Goal: Task Accomplishment & Management: Use online tool/utility

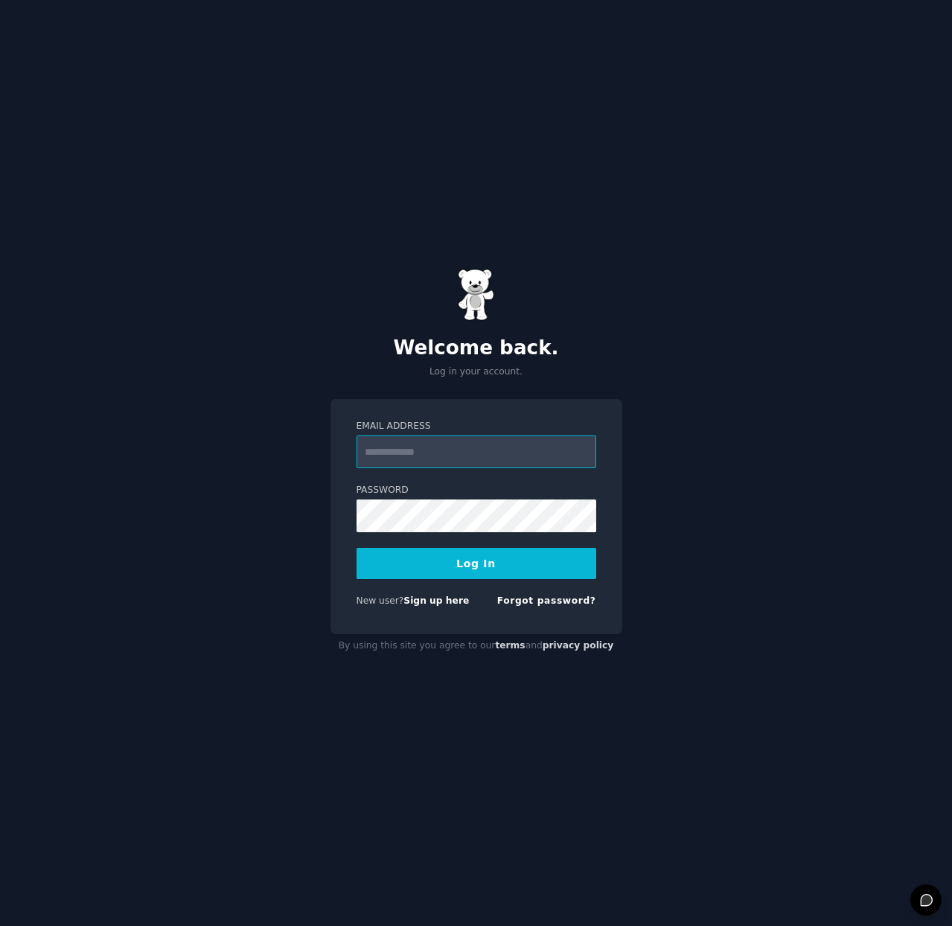
click at [531, 443] on input "Email Address" at bounding box center [477, 451] width 240 height 33
type input "**********"
click at [461, 555] on button "Log In" at bounding box center [477, 563] width 240 height 31
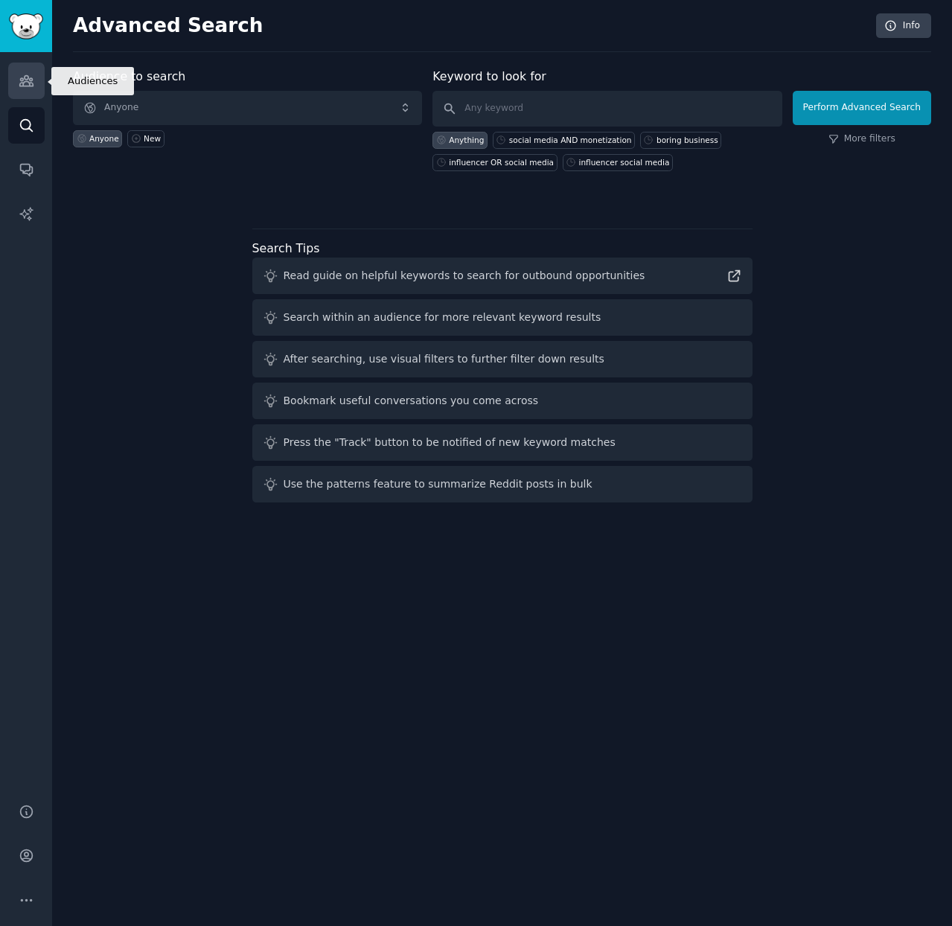
click at [28, 88] on icon "Sidebar" at bounding box center [27, 81] width 16 height 16
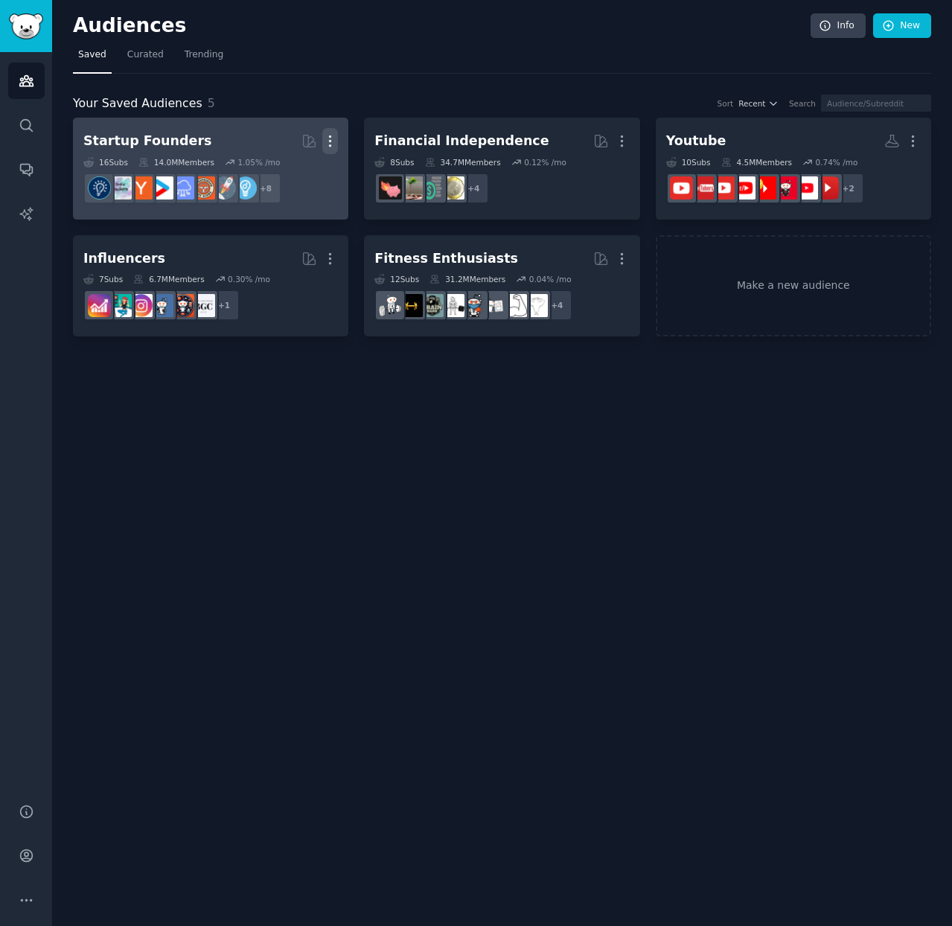
click at [331, 136] on icon "button" at bounding box center [330, 141] width 1 height 10
click at [305, 176] on p "Delete" at bounding box center [289, 172] width 34 height 16
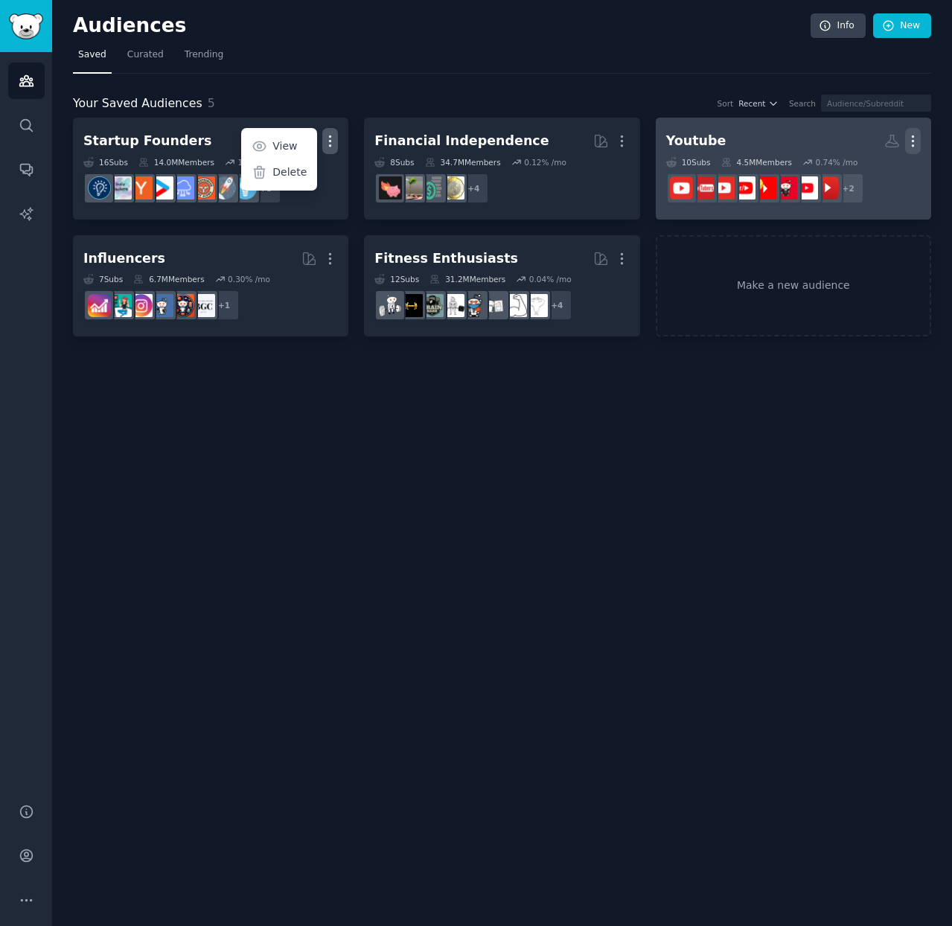
click at [918, 142] on icon "button" at bounding box center [913, 141] width 16 height 16
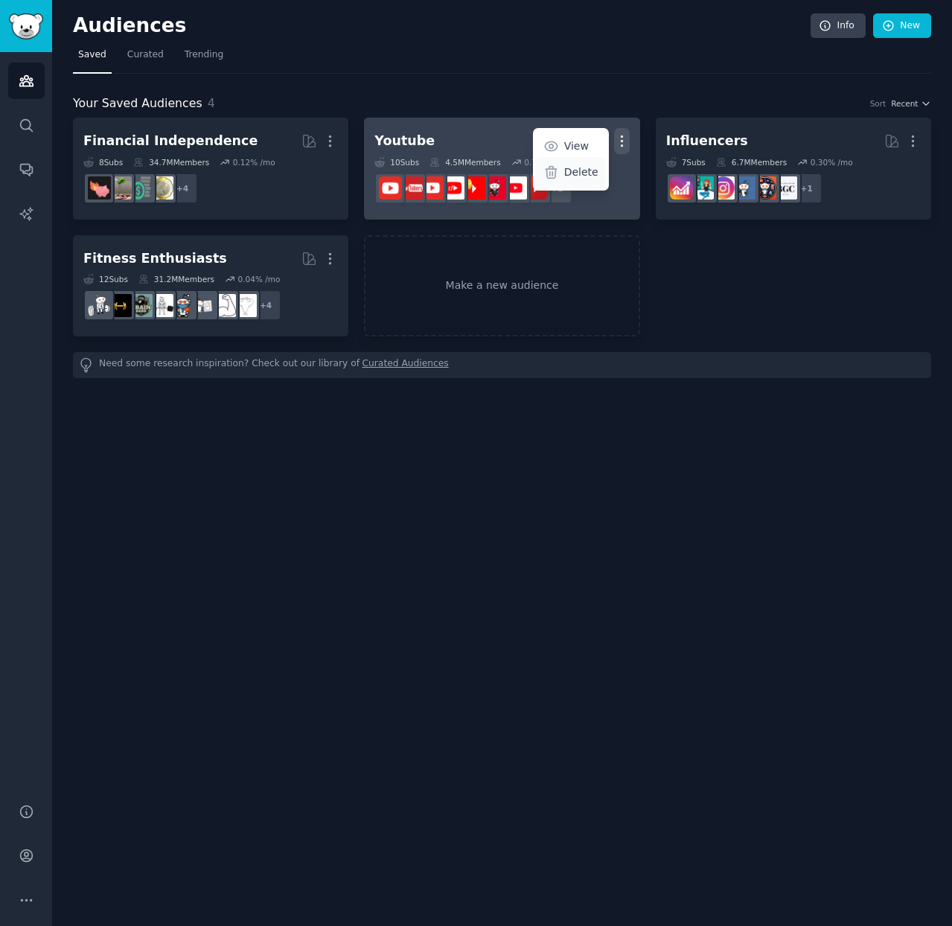
click at [587, 170] on p "Delete" at bounding box center [581, 172] width 34 height 16
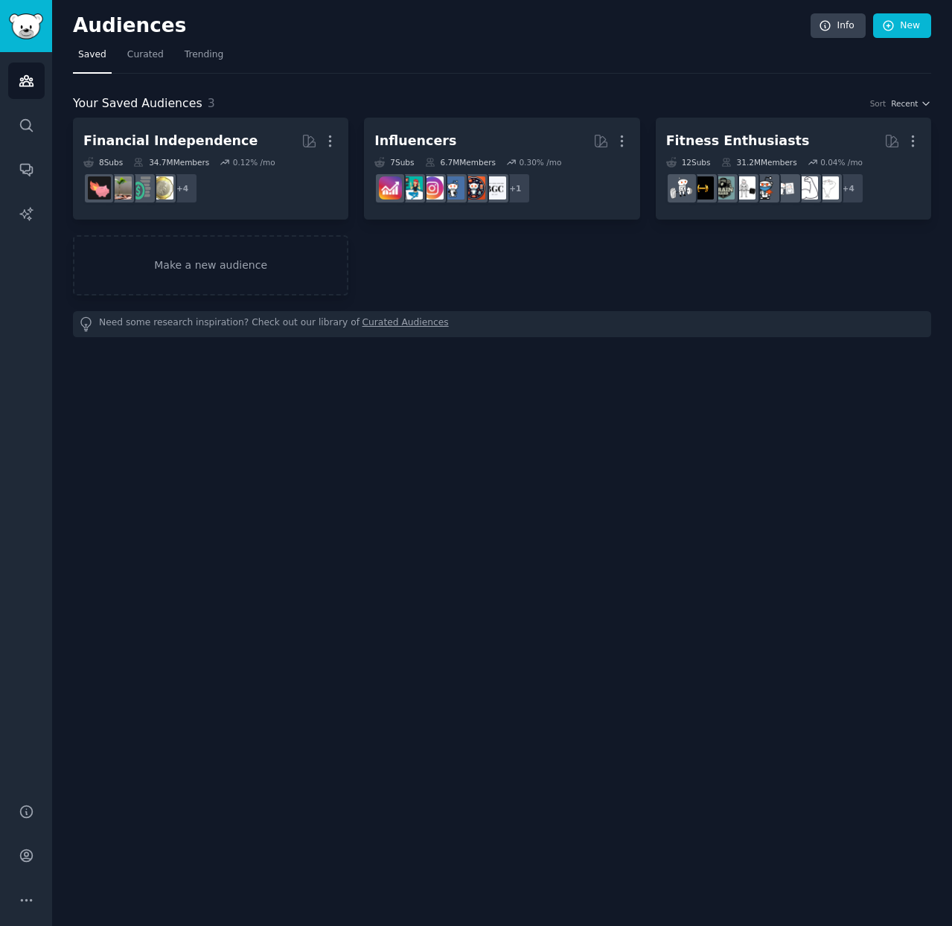
click at [173, 56] on nav "Saved Curated Trending" at bounding box center [502, 58] width 858 height 31
click at [164, 56] on link "Curated" at bounding box center [145, 58] width 47 height 31
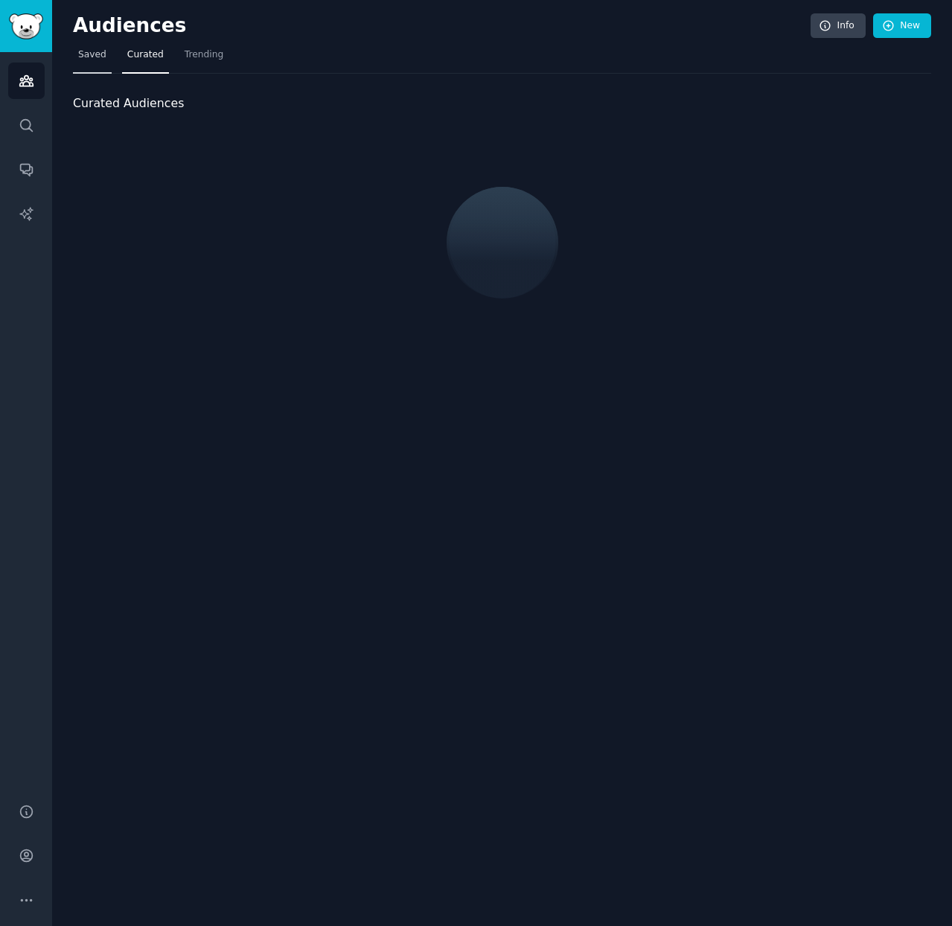
click at [92, 55] on span "Saved" at bounding box center [92, 54] width 28 height 13
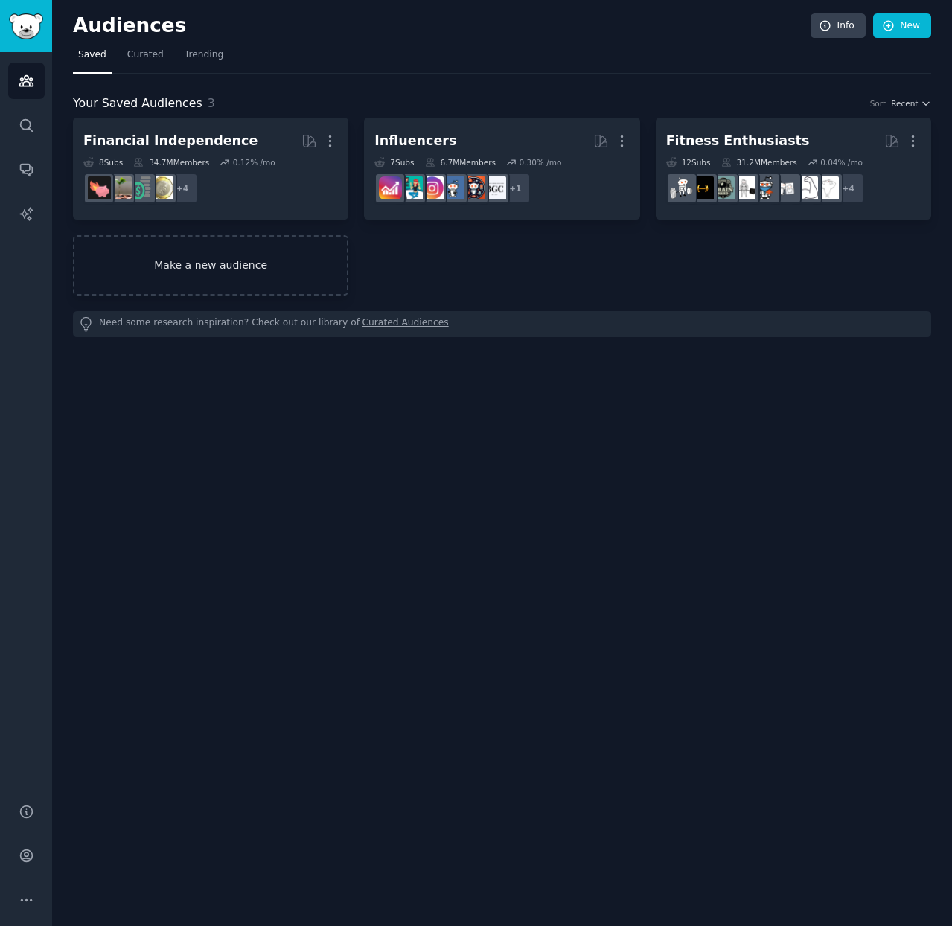
click at [231, 269] on link "Make a new audience" at bounding box center [210, 265] width 275 height 60
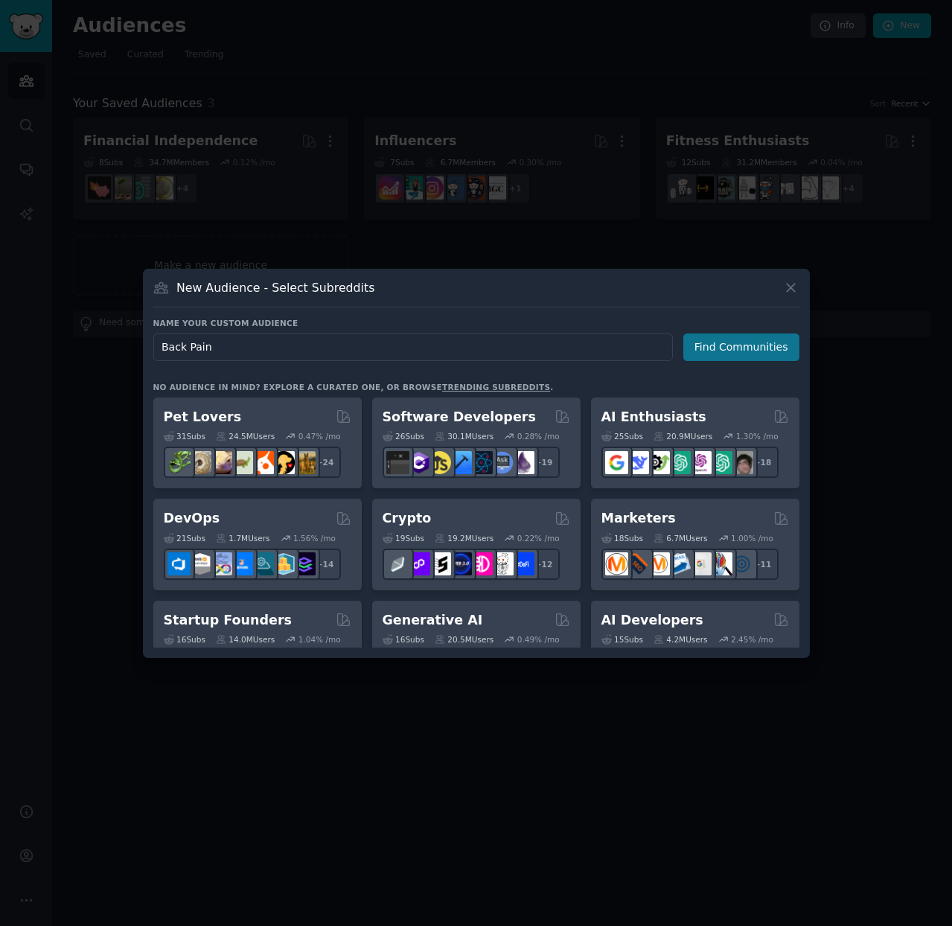
type input "Back Pain"
click at [770, 345] on button "Find Communities" at bounding box center [741, 347] width 116 height 28
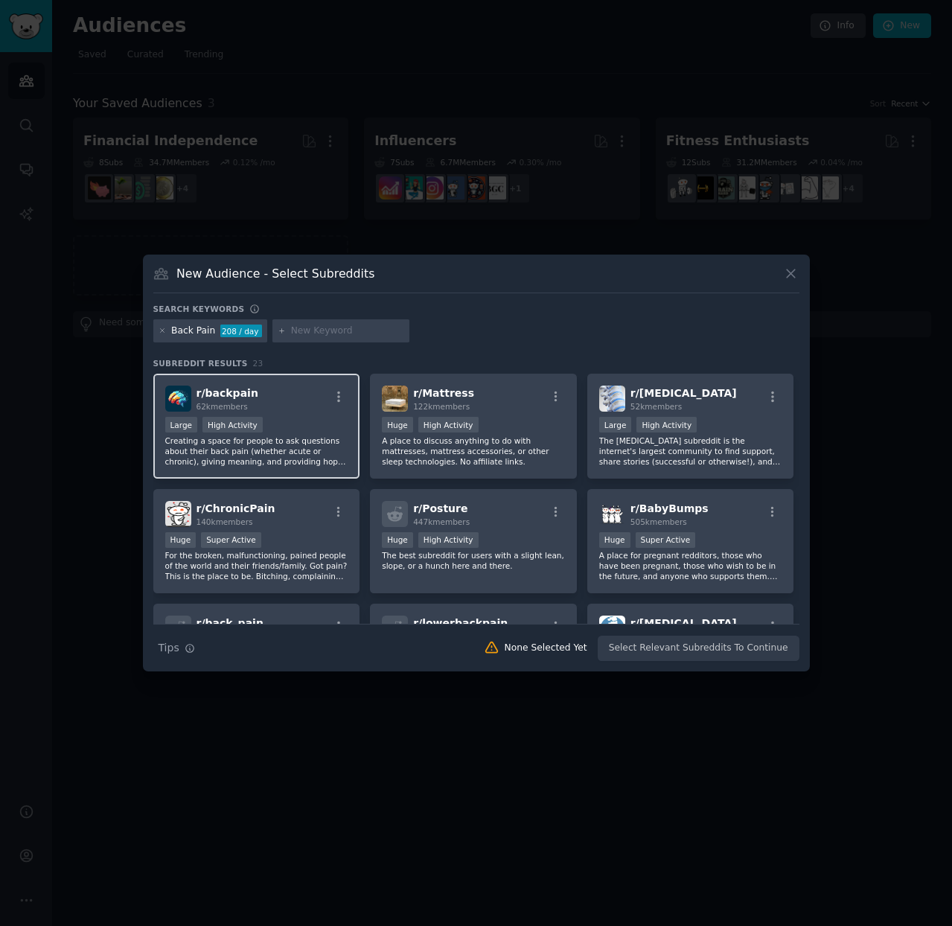
click at [299, 393] on div "r/ backpain 62k members" at bounding box center [256, 399] width 183 height 26
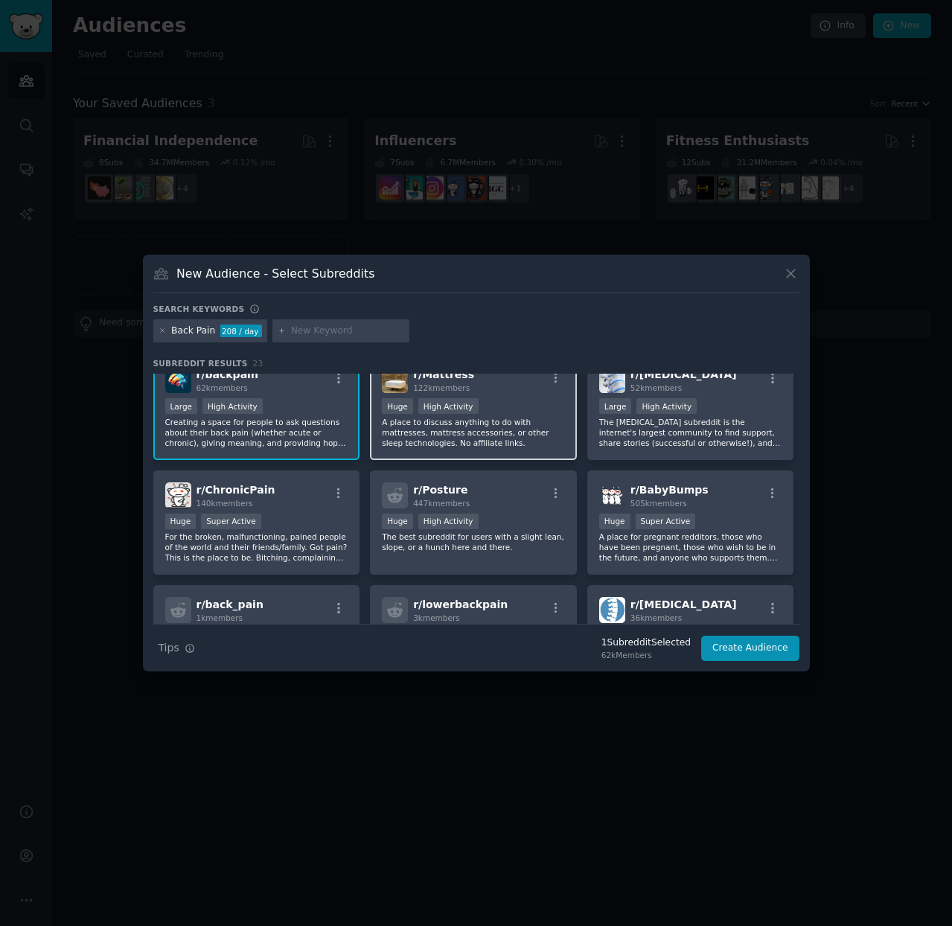
scroll to position [19, 0]
click at [304, 496] on div "r/ ChronicPain 140k members" at bounding box center [256, 495] width 183 height 26
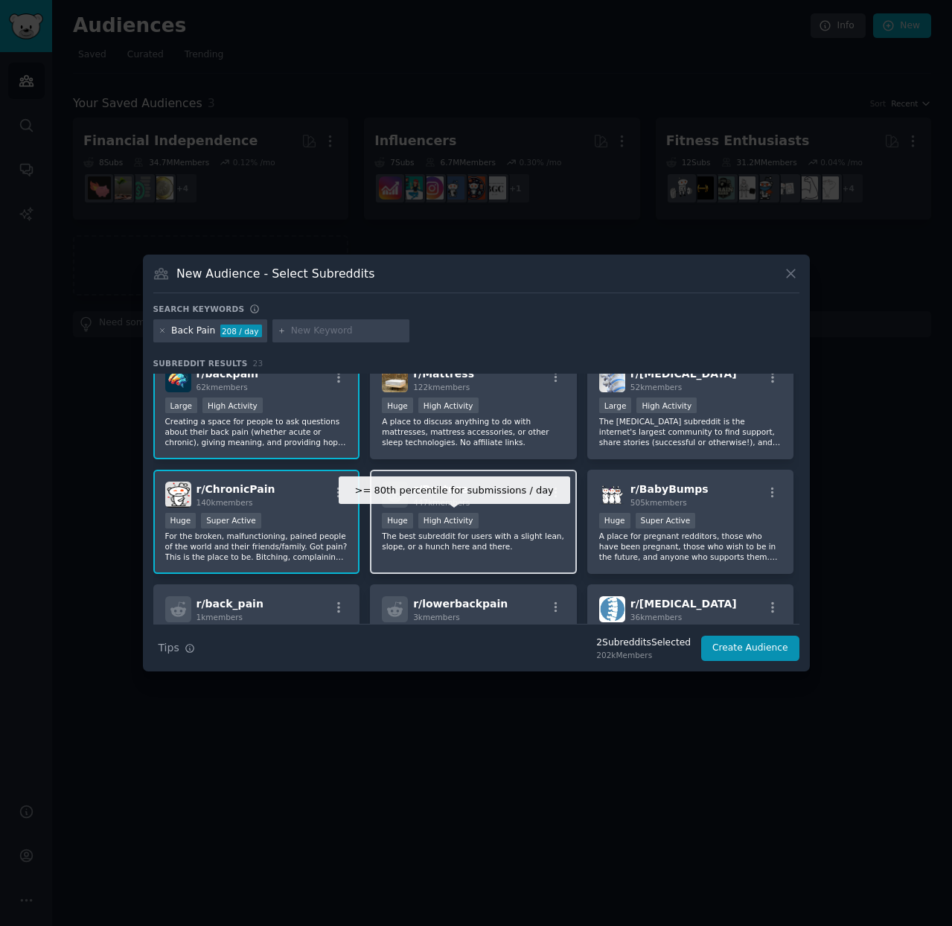
click at [460, 518] on div "High Activity" at bounding box center [448, 521] width 60 height 16
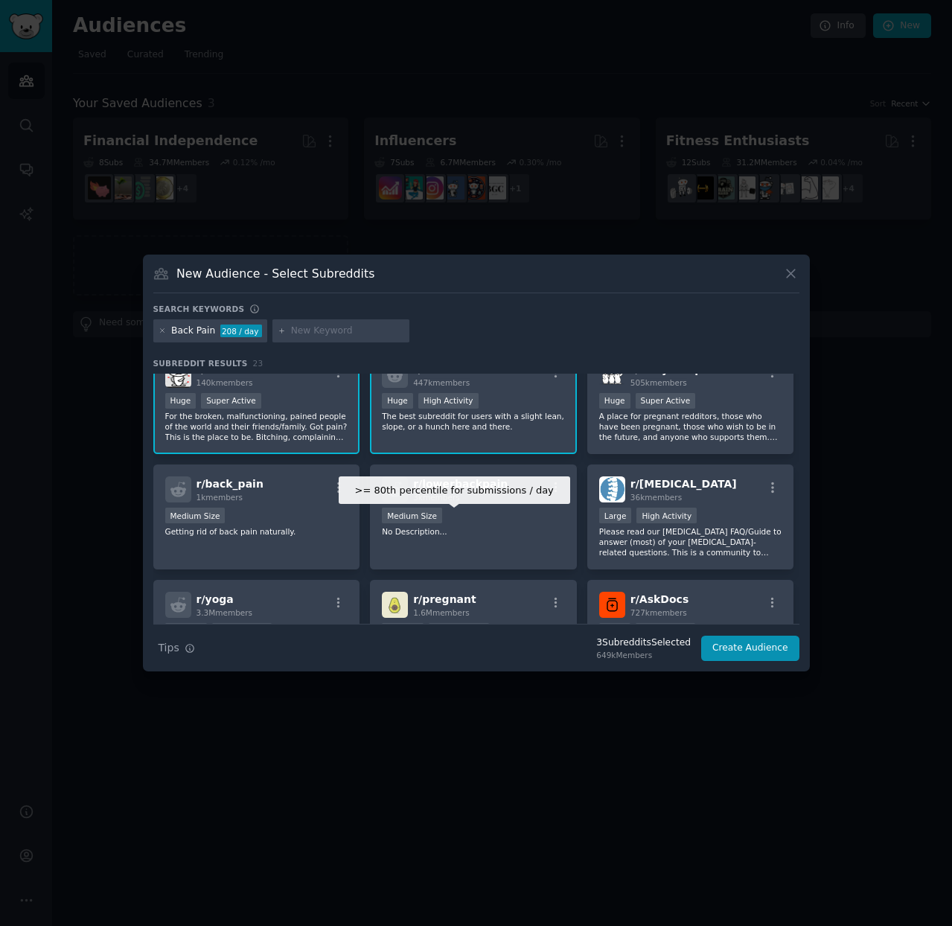
scroll to position [148, 0]
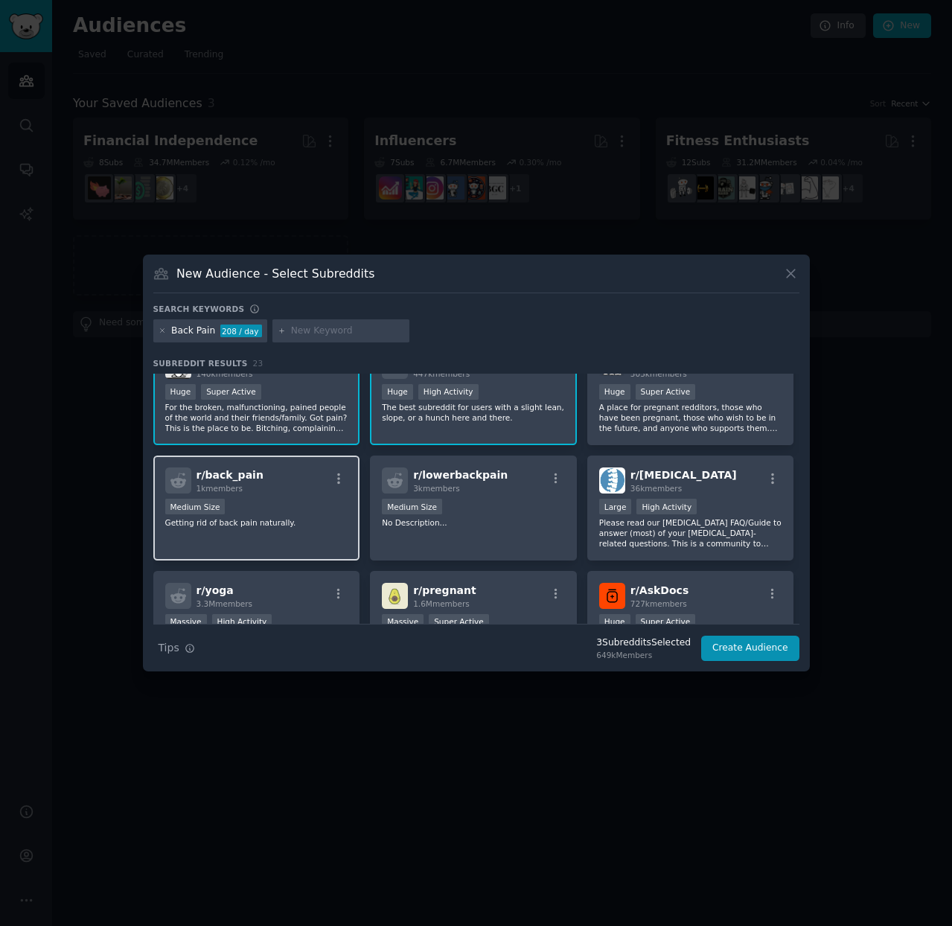
click at [272, 497] on div "r/ back_pain 1k members Medium Size Getting rid of back pain naturally." at bounding box center [256, 507] width 207 height 105
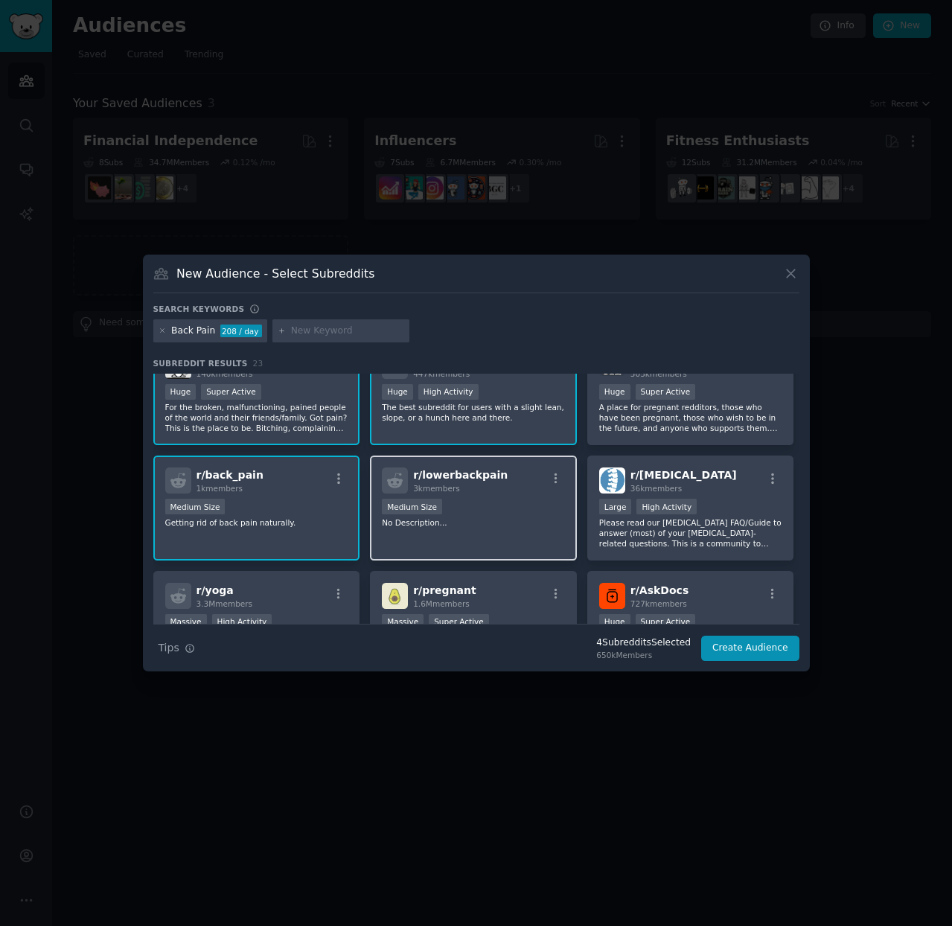
click at [461, 550] on div "r/ lowerbackpain 3k members Medium Size No Description..." at bounding box center [473, 507] width 207 height 105
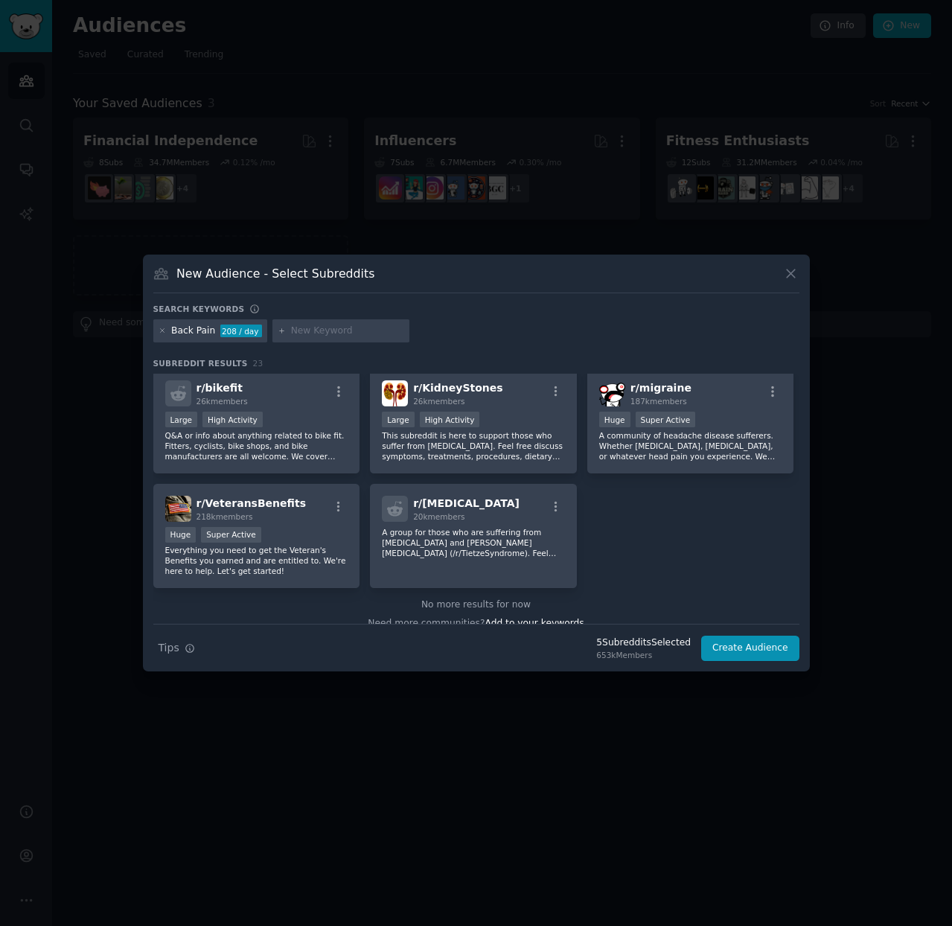
scroll to position [712, 0]
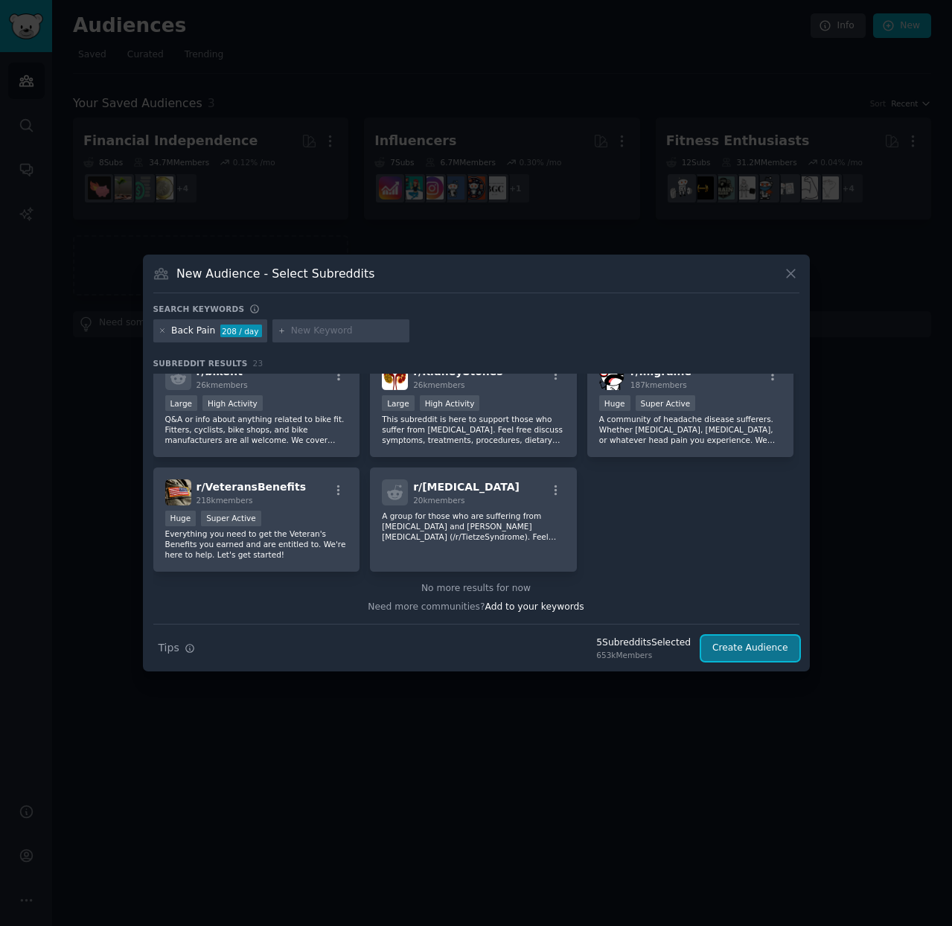
click at [757, 648] on button "Create Audience" at bounding box center [750, 648] width 98 height 25
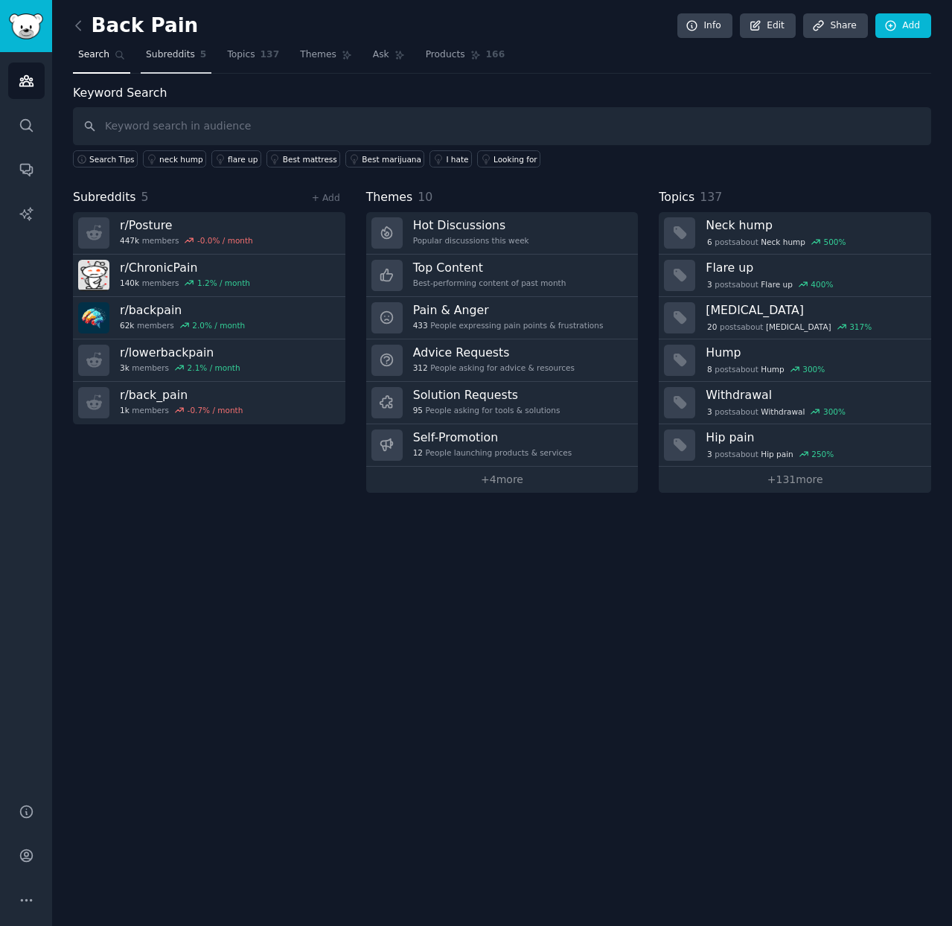
click at [172, 55] on span "Subreddits" at bounding box center [170, 54] width 49 height 13
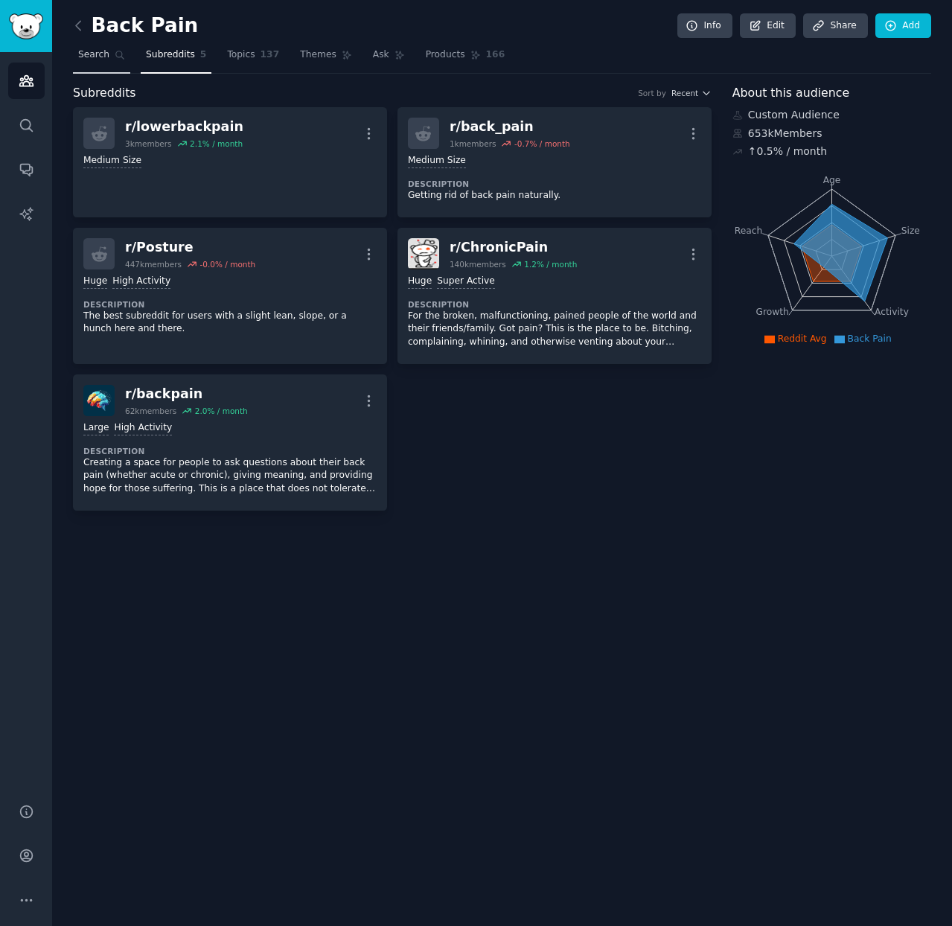
click at [93, 59] on span "Search" at bounding box center [93, 54] width 31 height 13
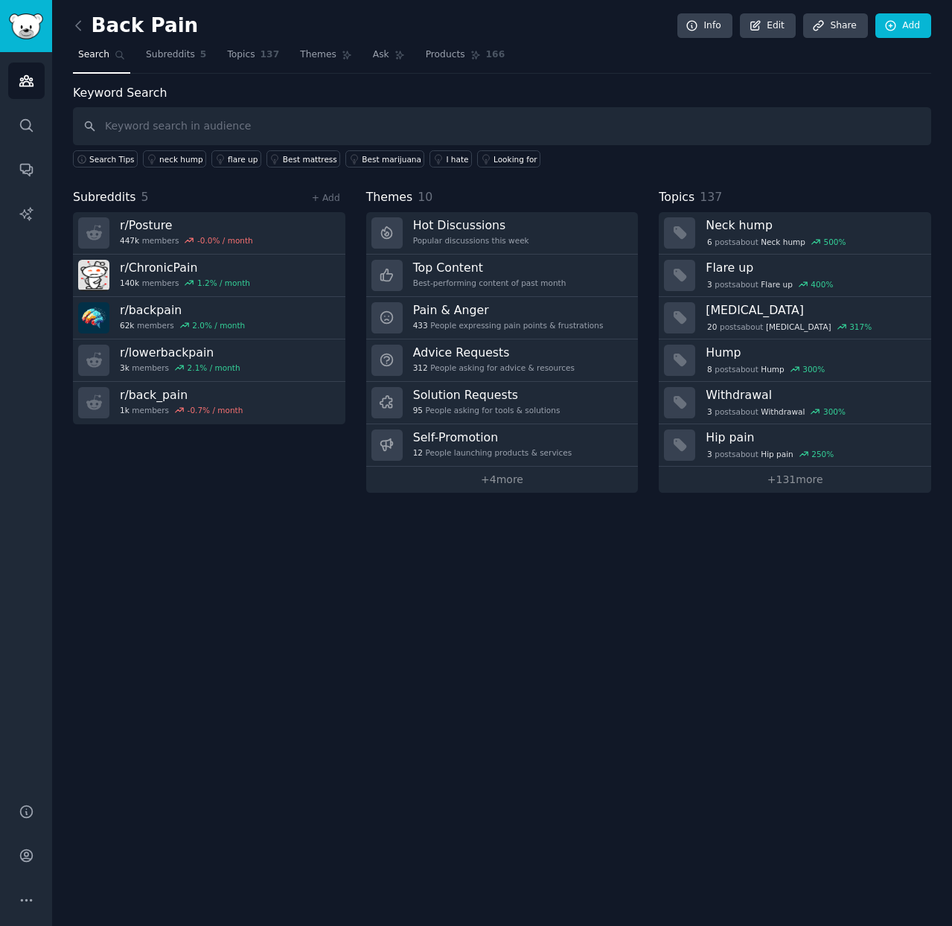
click at [214, 127] on input "text" at bounding box center [502, 126] width 858 height 38
type input "sedentary"
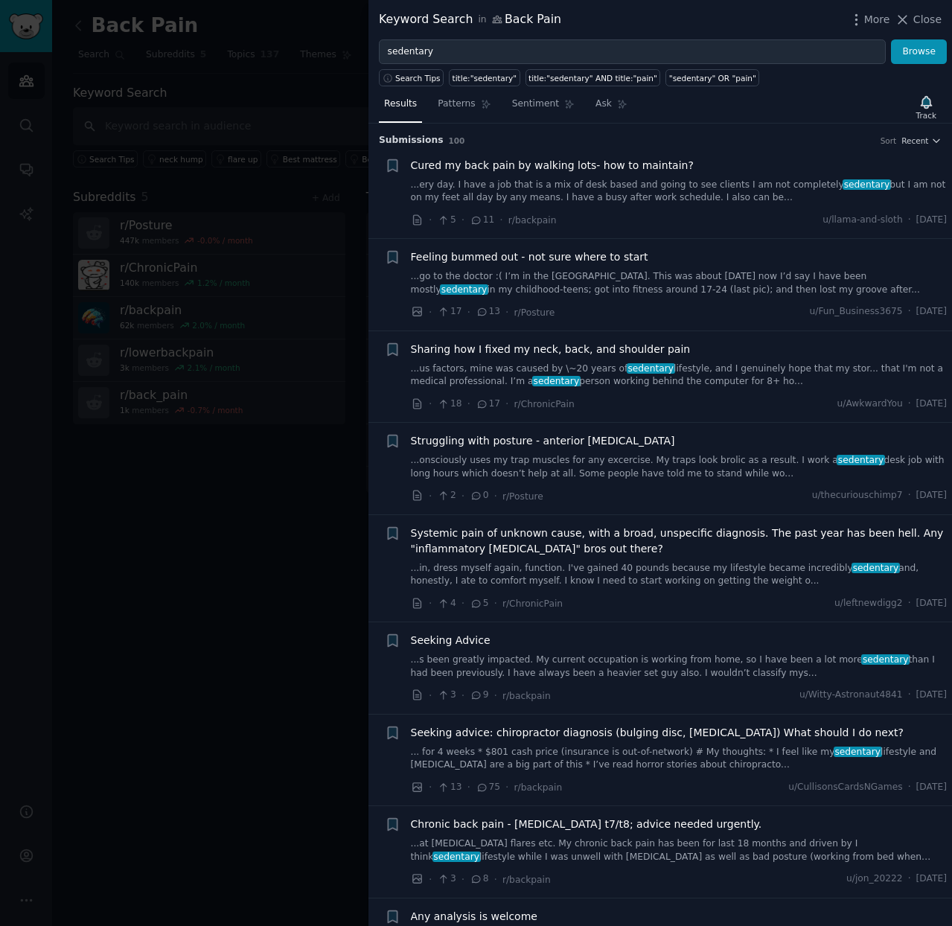
scroll to position [10, 0]
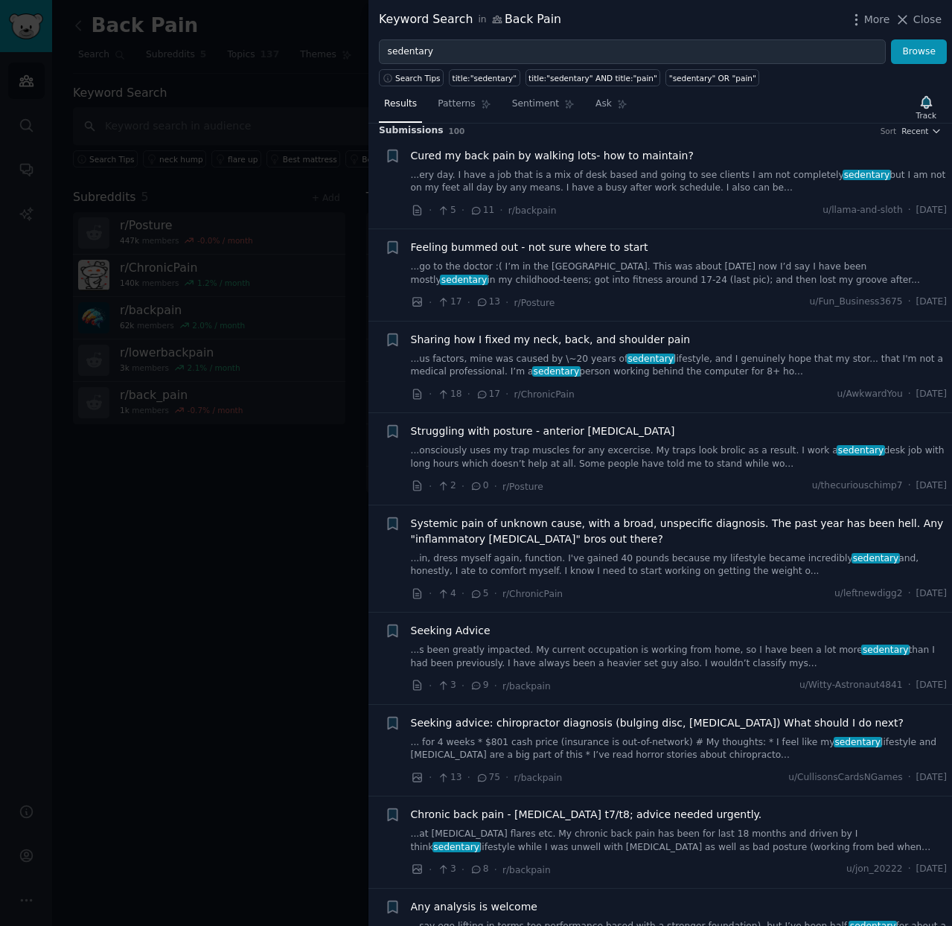
click at [738, 337] on div "Sharing how I fixed my neck, back, and shoulder pain" at bounding box center [679, 340] width 537 height 16
click at [607, 340] on span "Sharing how I fixed my neck, back, and shoulder pain" at bounding box center [551, 340] width 280 height 16
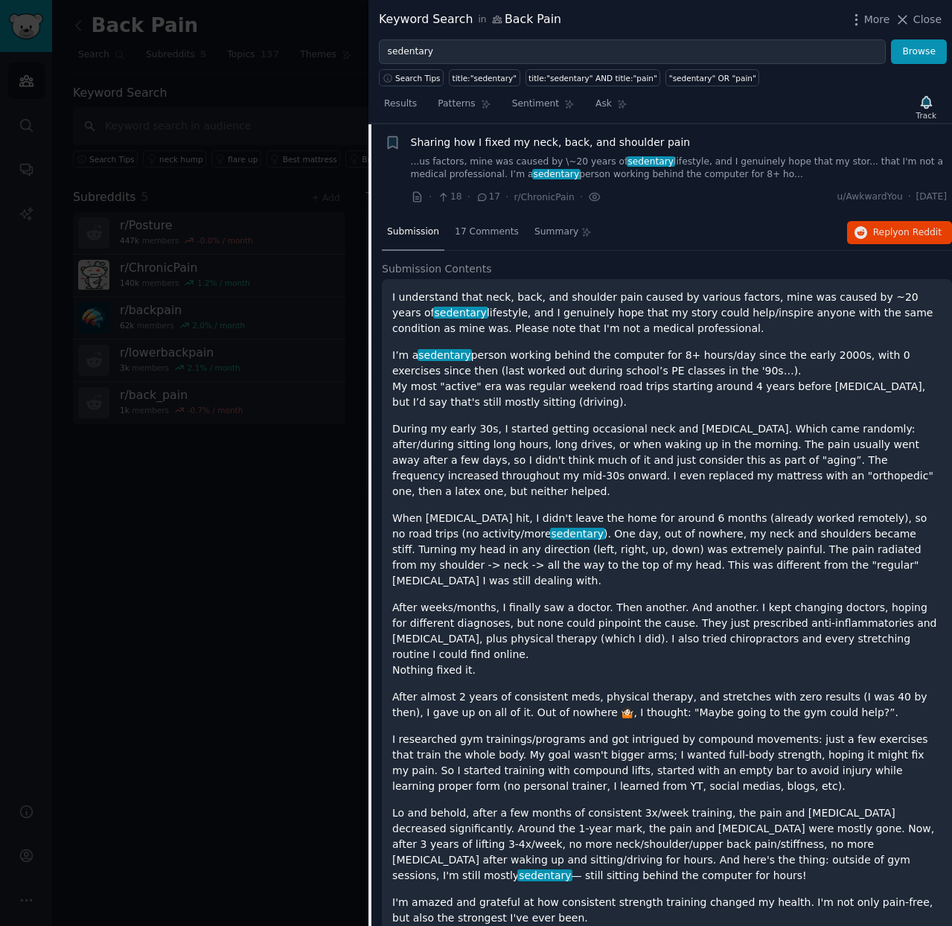
scroll to position [207, 0]
click at [415, 192] on icon at bounding box center [417, 197] width 13 height 13
click at [661, 140] on span "Sharing how I fixed my neck, back, and shoulder pain" at bounding box center [551, 143] width 280 height 16
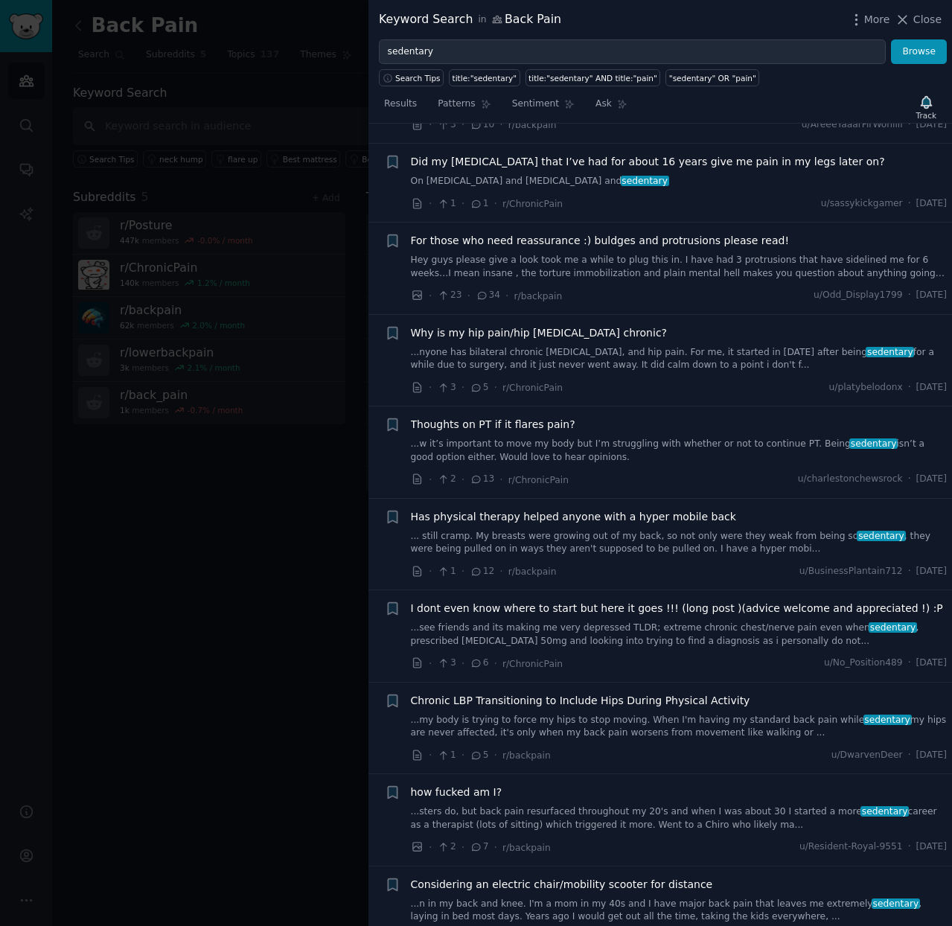
scroll to position [1582, 0]
